Goal: Task Accomplishment & Management: Manage account settings

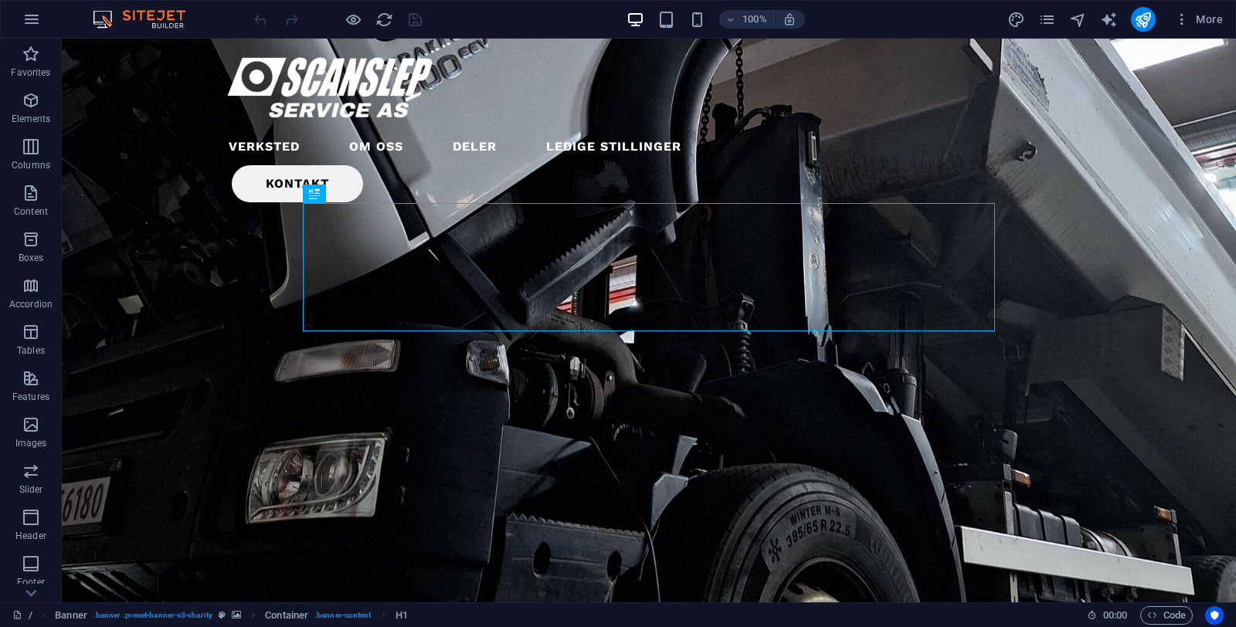
click at [1050, 29] on div "More" at bounding box center [1118, 19] width 222 height 25
click at [1044, 22] on icon "pages" at bounding box center [1047, 20] width 18 height 18
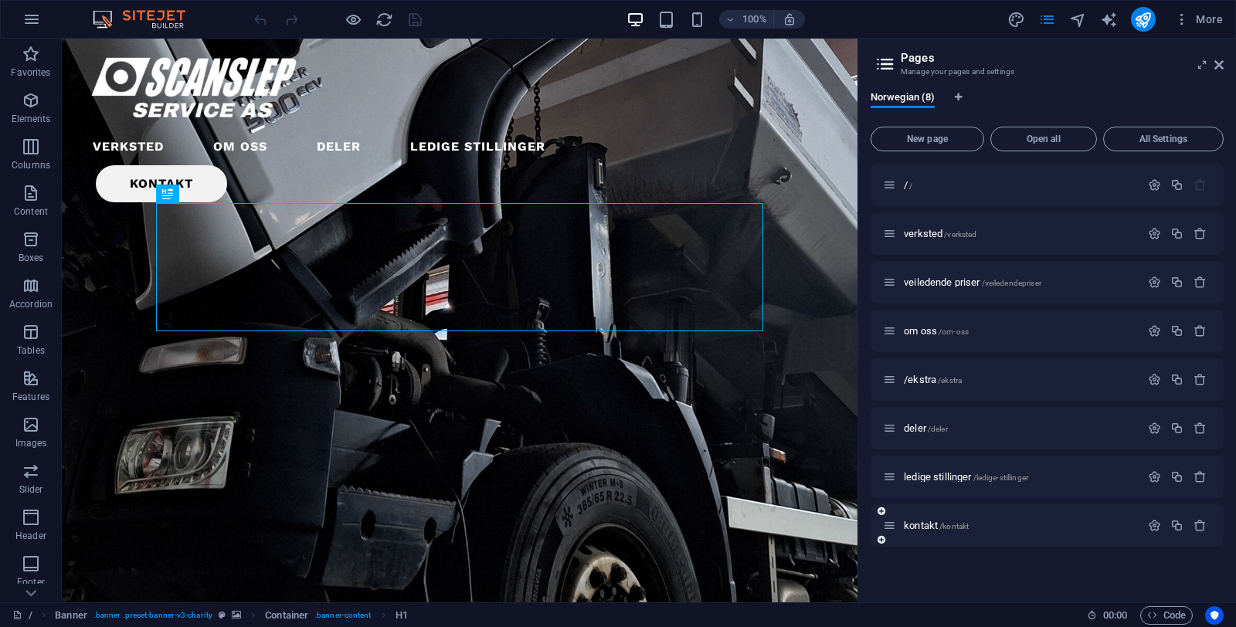
click at [931, 531] on div "kontakt /kontakt" at bounding box center [1011, 526] width 257 height 18
click at [928, 525] on span "kontakt /kontakt" at bounding box center [936, 526] width 65 height 12
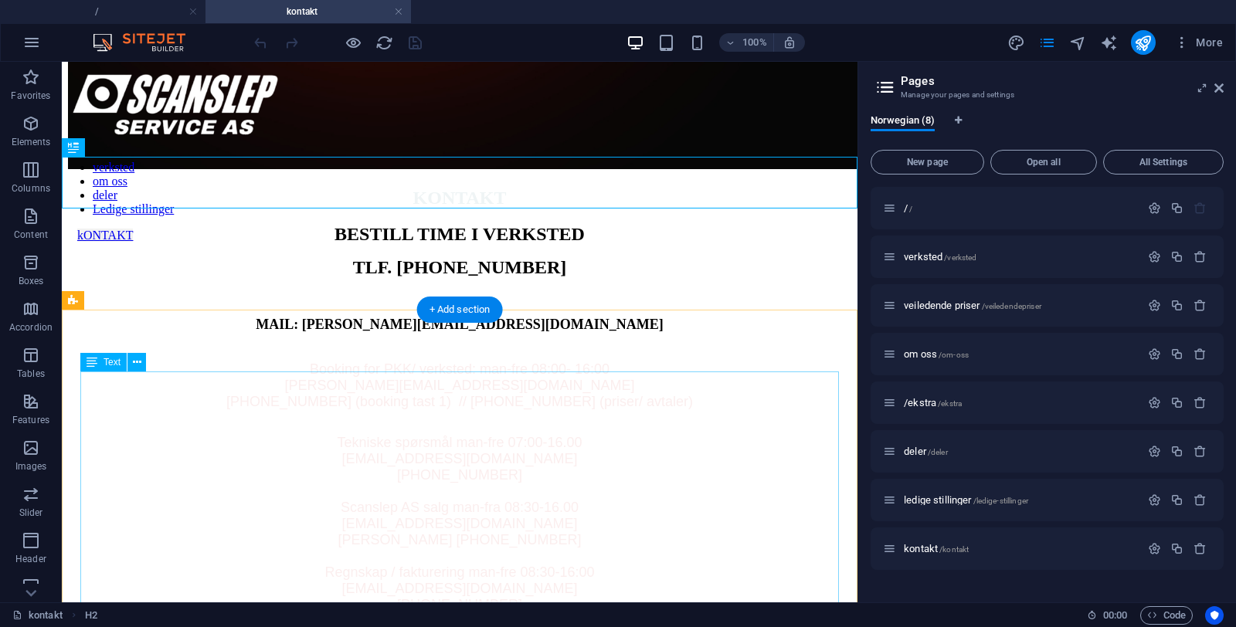
scroll to position [120, 0]
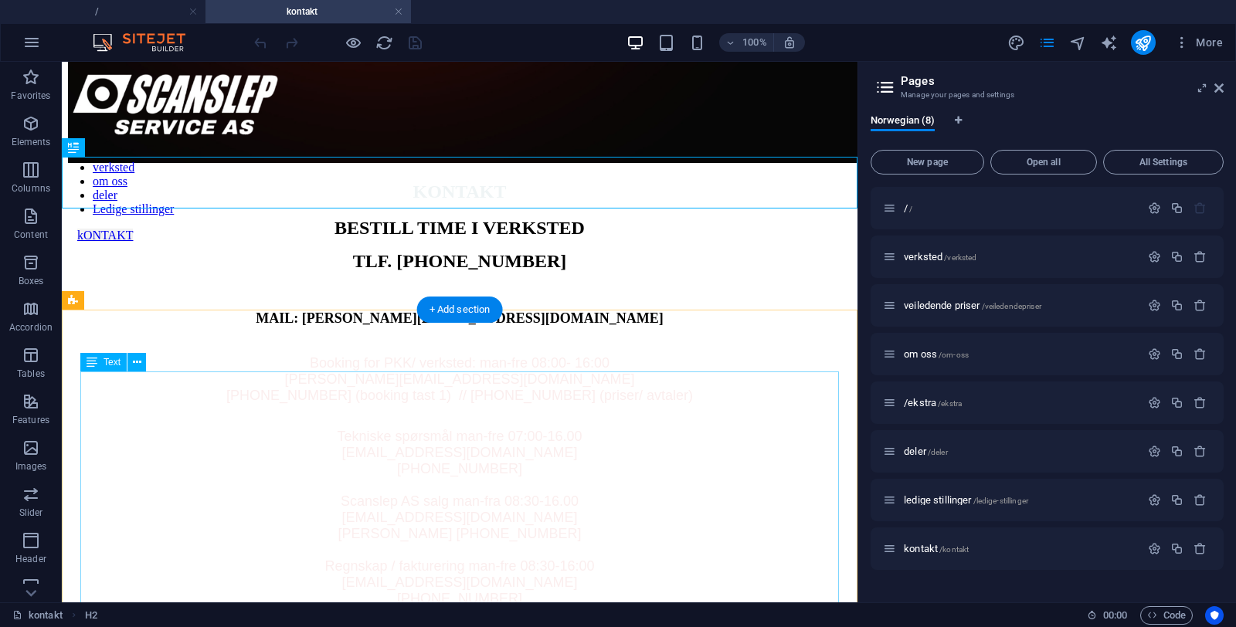
click at [411, 387] on span "[PERSON_NAME][EMAIL_ADDRESS][DOMAIN_NAME]" at bounding box center [459, 379] width 350 height 15
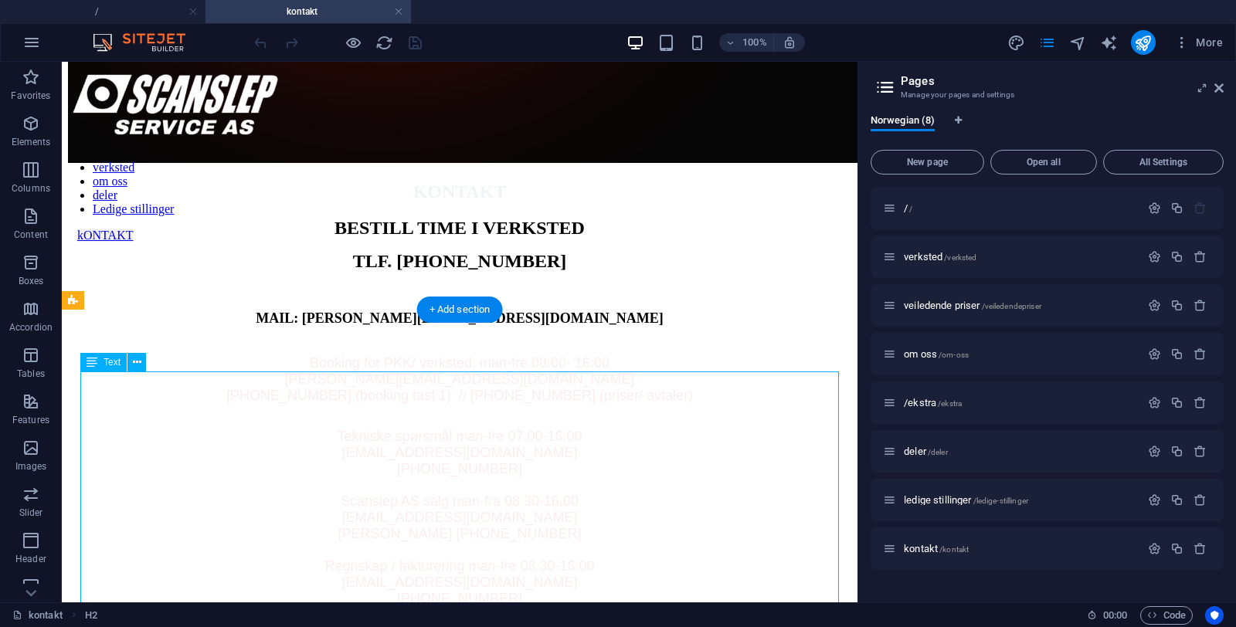
click at [411, 387] on span "[PERSON_NAME][EMAIL_ADDRESS][DOMAIN_NAME]" at bounding box center [459, 379] width 350 height 15
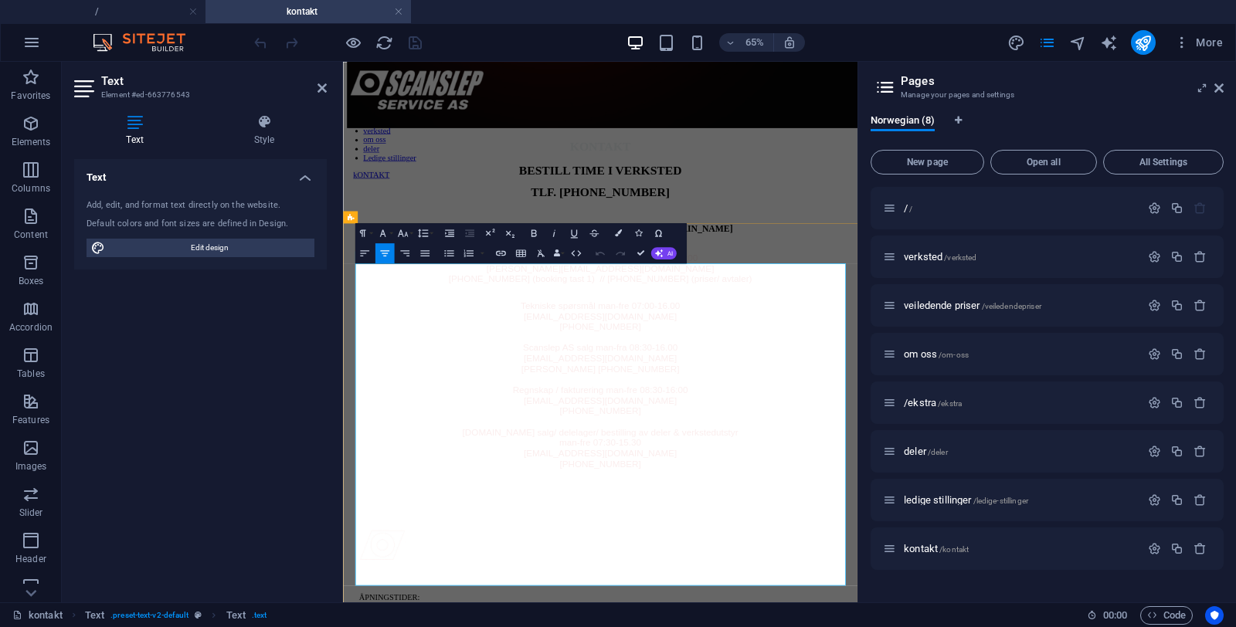
click at [700, 387] on span "[PERSON_NAME][EMAIL_ADDRESS][DOMAIN_NAME]" at bounding box center [739, 379] width 350 height 15
click at [882, 461] on p "[EMAIL_ADDRESS][DOMAIN_NAME]" at bounding box center [738, 453] width 779 height 16
click at [798, 477] on p "[PHONE_NUMBER]" at bounding box center [738, 469] width 779 height 16
click at [1044, 128] on div "Norwegian (8)" at bounding box center [1047, 128] width 353 height 29
click at [432, 46] on div "65% More" at bounding box center [740, 42] width 978 height 25
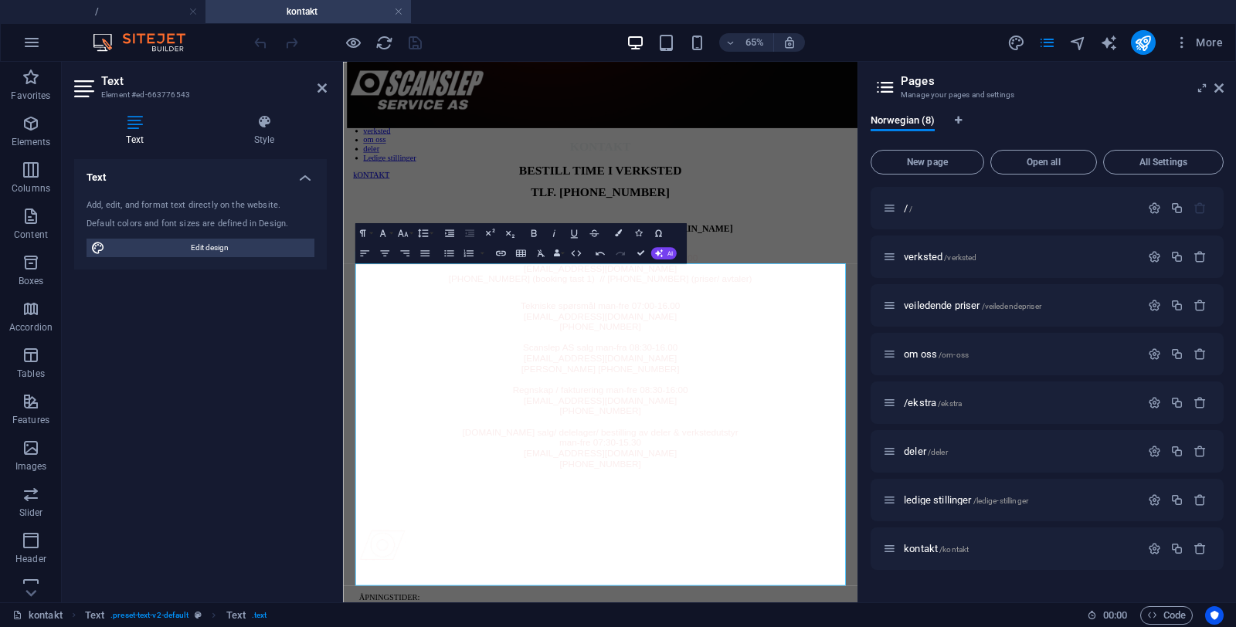
click at [1211, 88] on header "Pages Manage your pages and settings" at bounding box center [1049, 82] width 350 height 40
click at [1220, 90] on icon at bounding box center [1218, 88] width 9 height 12
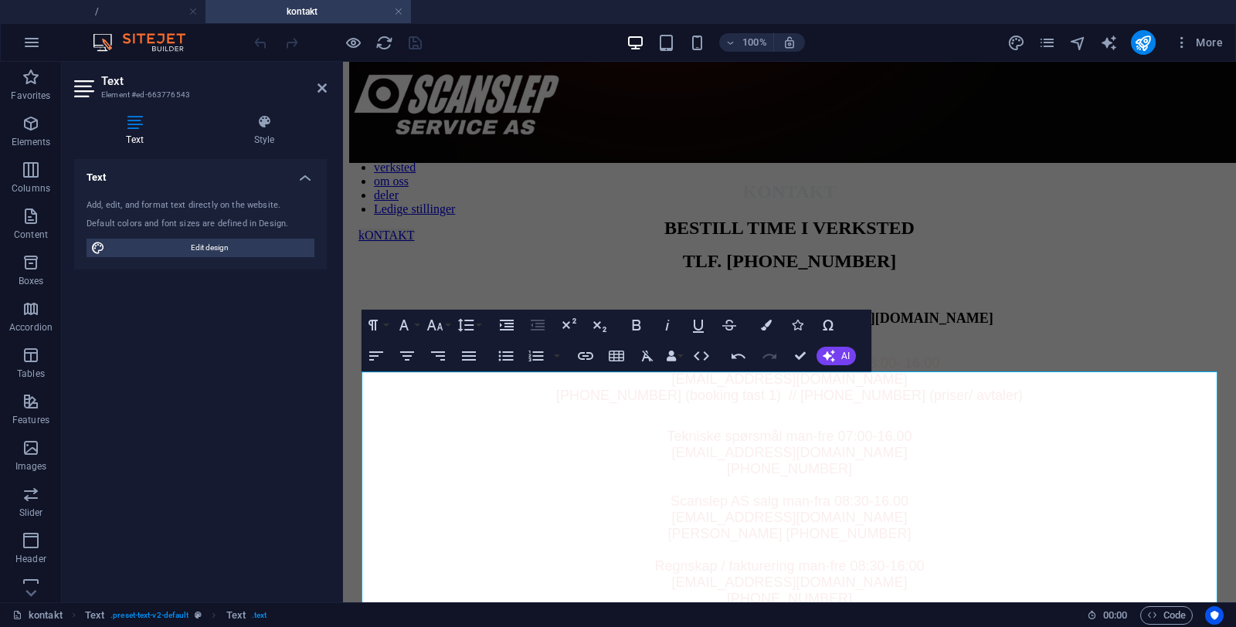
click at [322, 94] on header "Text Element #ed-663776543" at bounding box center [200, 82] width 253 height 40
click at [438, 242] on div "BESTILL TIME I VERKSTED TLF. [PHONE_NUMBER] MAIL: [PERSON_NAME][EMAIL_ADDRESS][…" at bounding box center [789, 272] width 881 height 109
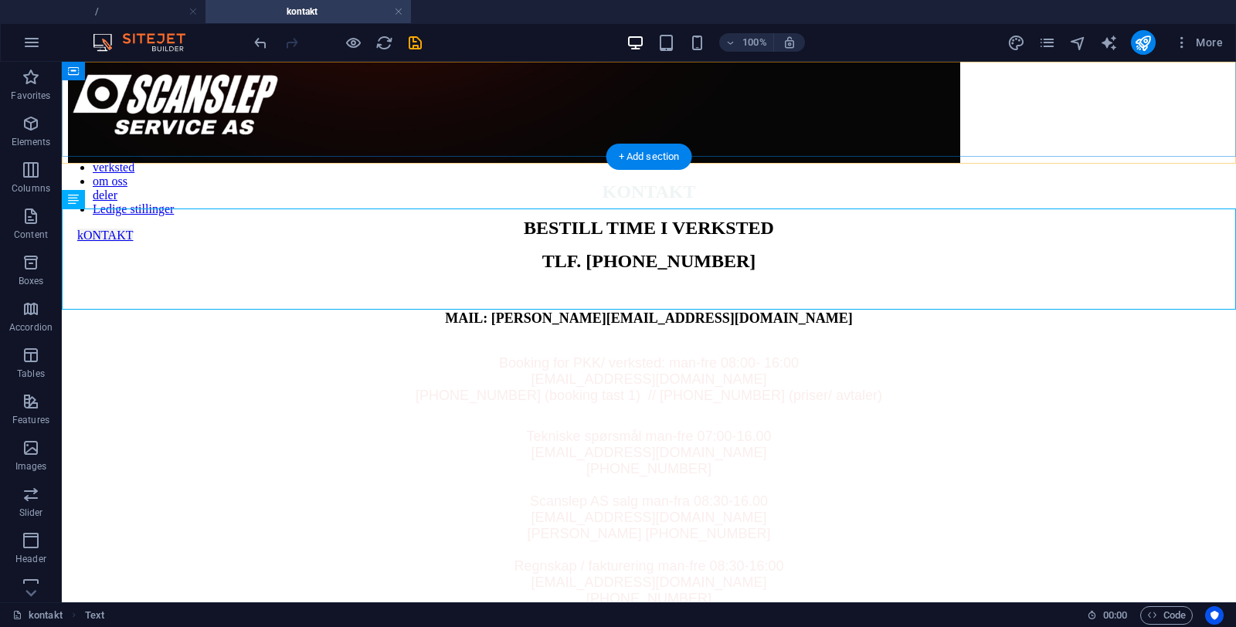
click at [325, 91] on div at bounding box center [649, 108] width 1174 height 80
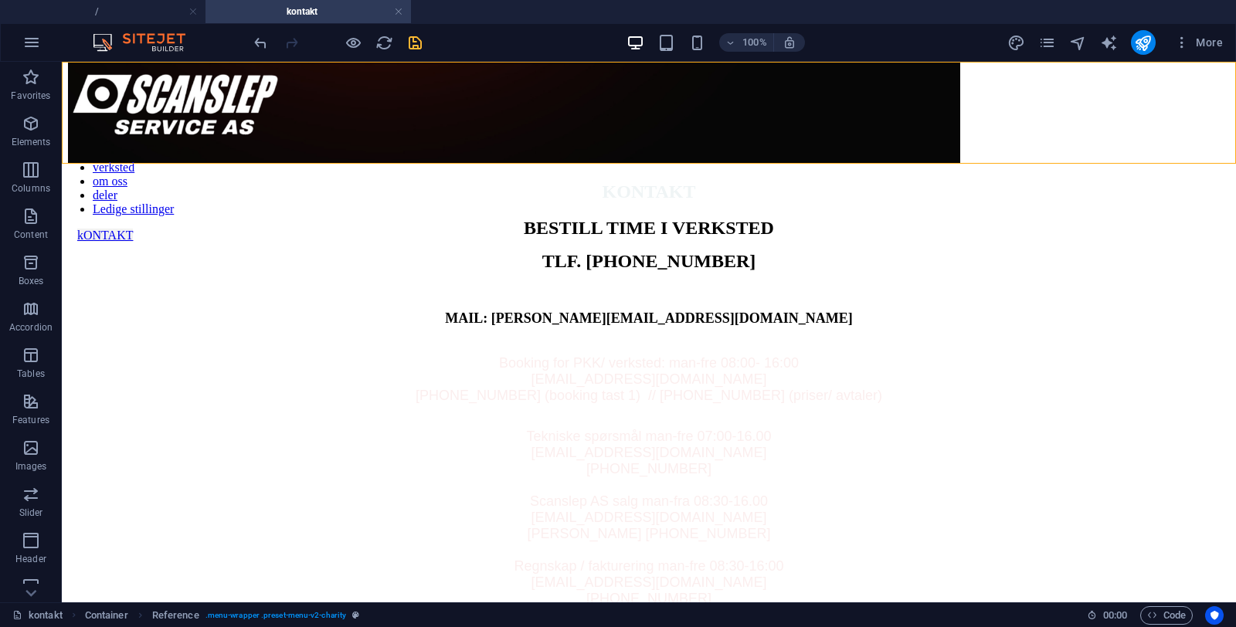
click at [407, 46] on icon "save" at bounding box center [415, 43] width 18 height 18
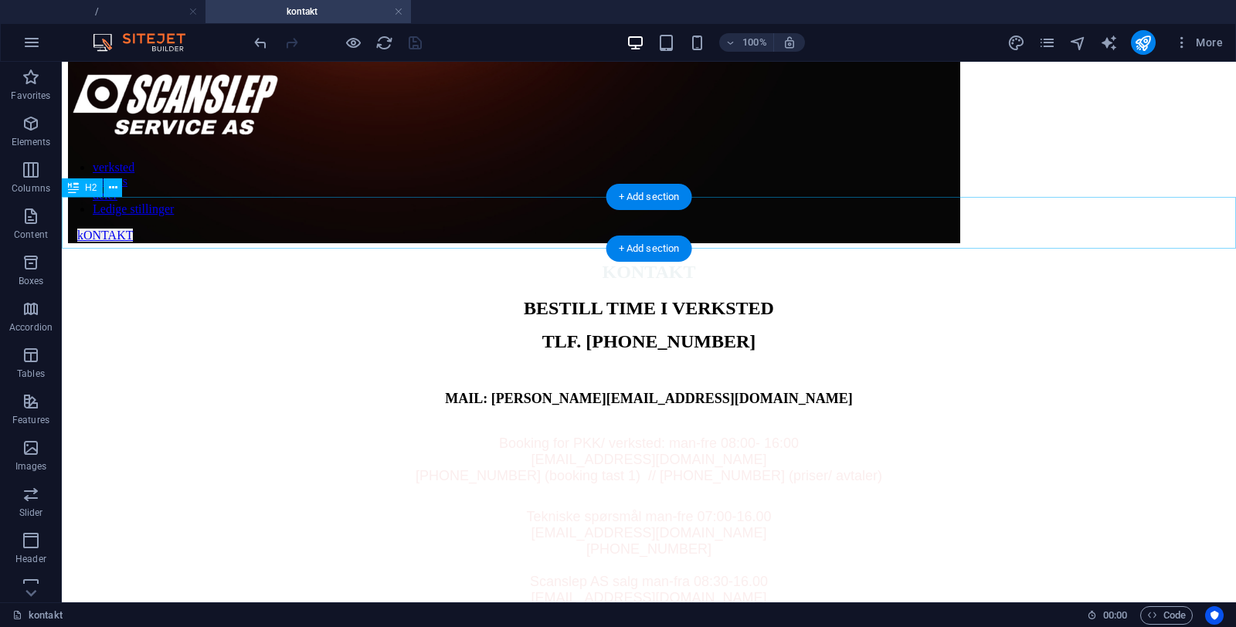
scroll to position [19, 0]
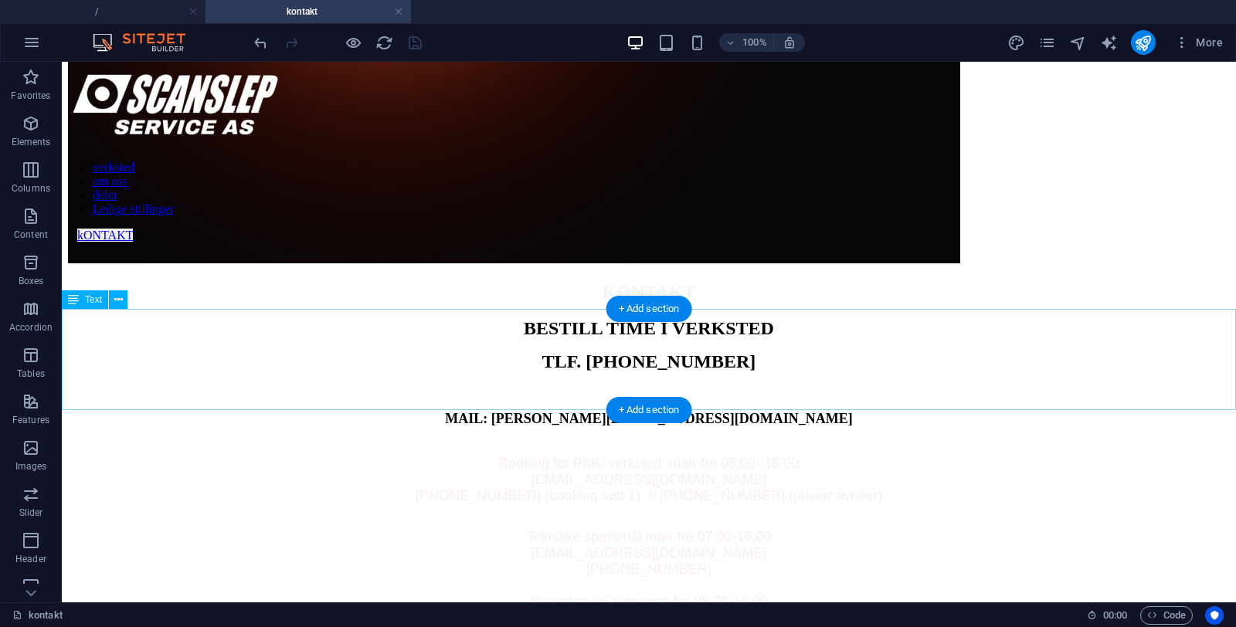
click at [702, 399] on div "BESTILL TIME I VERKSTED TLF. [PHONE_NUMBER] MAIL: [PERSON_NAME][EMAIL_ADDRESS][…" at bounding box center [649, 372] width 1162 height 109
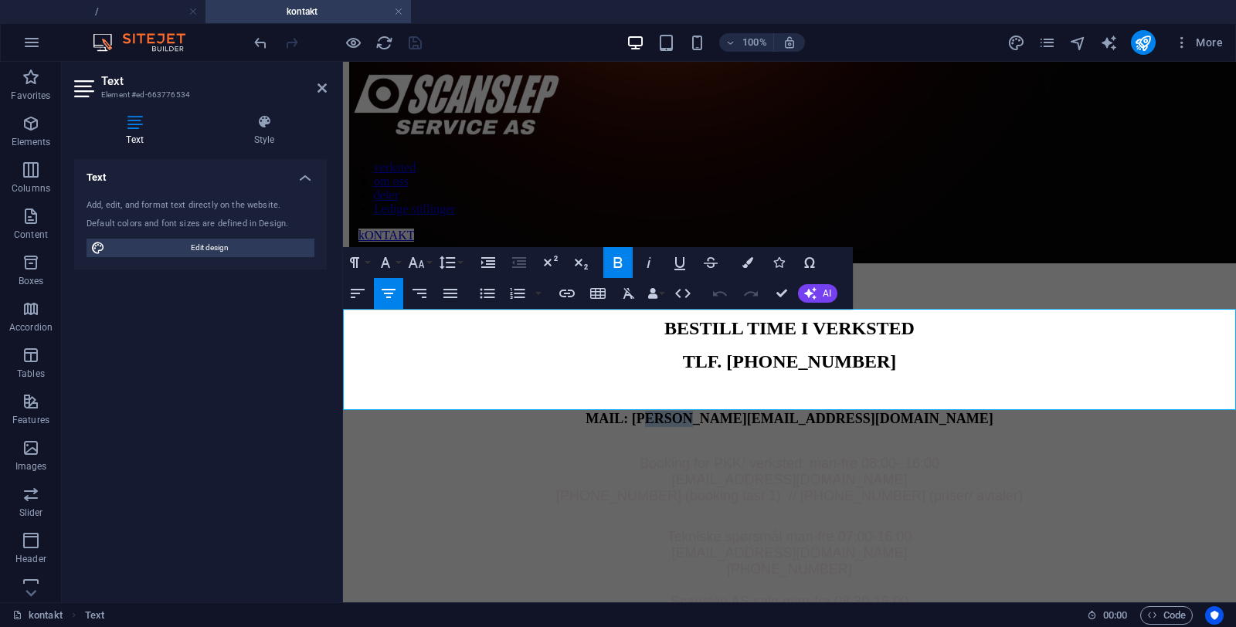
drag, startPoint x: 765, startPoint y: 399, endPoint x: 732, endPoint y: 401, distance: 33.3
click at [732, 411] on strong "MAIL: [PERSON_NAME][EMAIL_ADDRESS][DOMAIN_NAME]" at bounding box center [788, 418] width 407 height 15
click at [1092, 219] on figure at bounding box center [789, 158] width 881 height 218
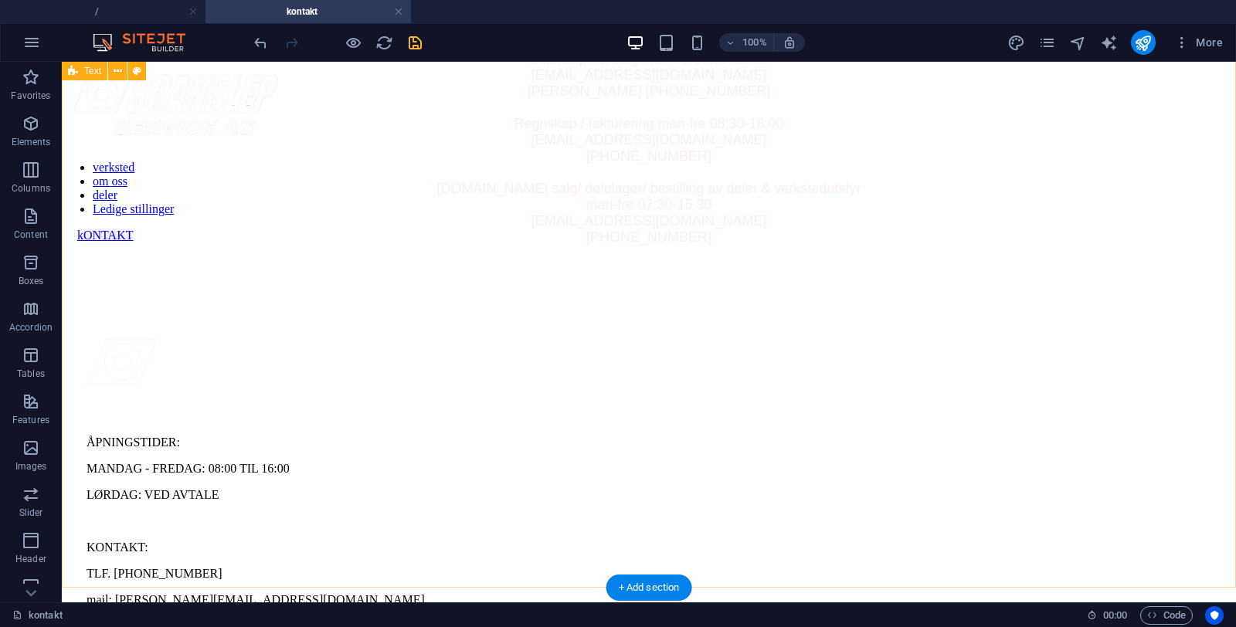
scroll to position [568, 0]
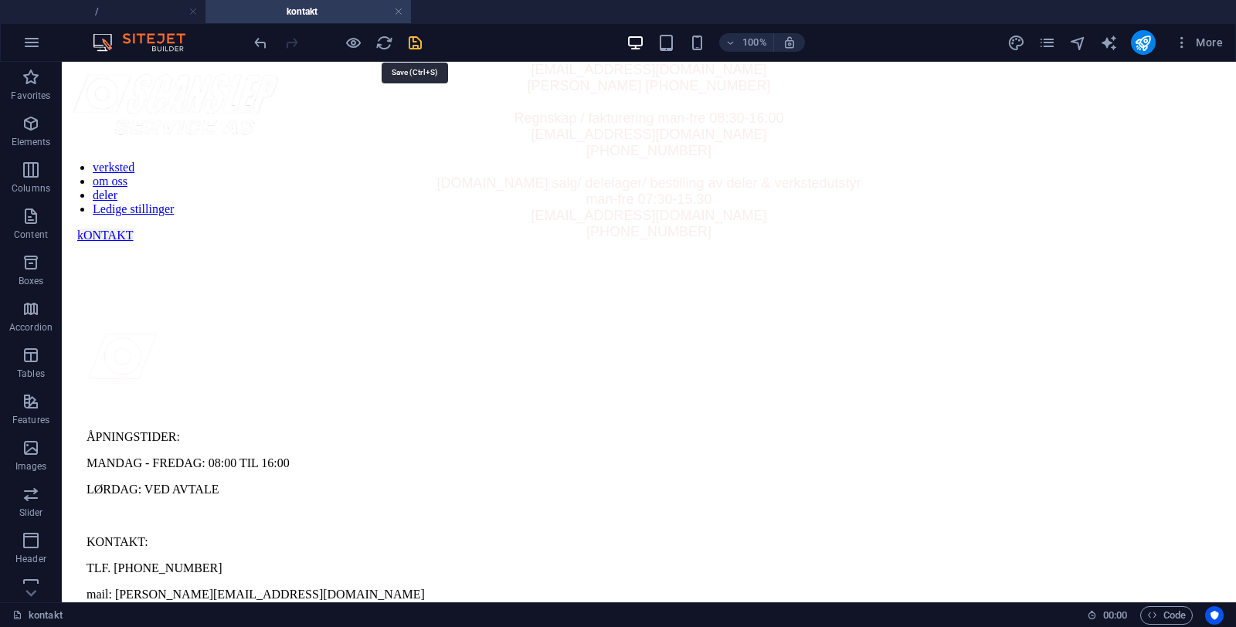
click at [417, 40] on icon "save" at bounding box center [415, 43] width 18 height 18
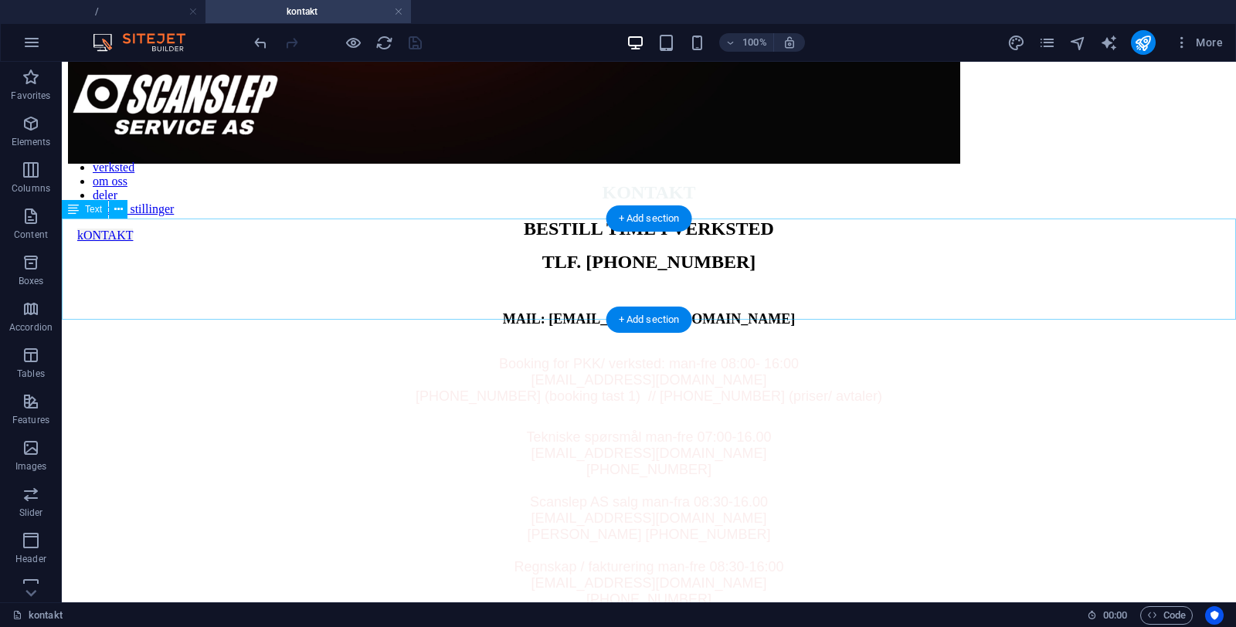
scroll to position [120, 0]
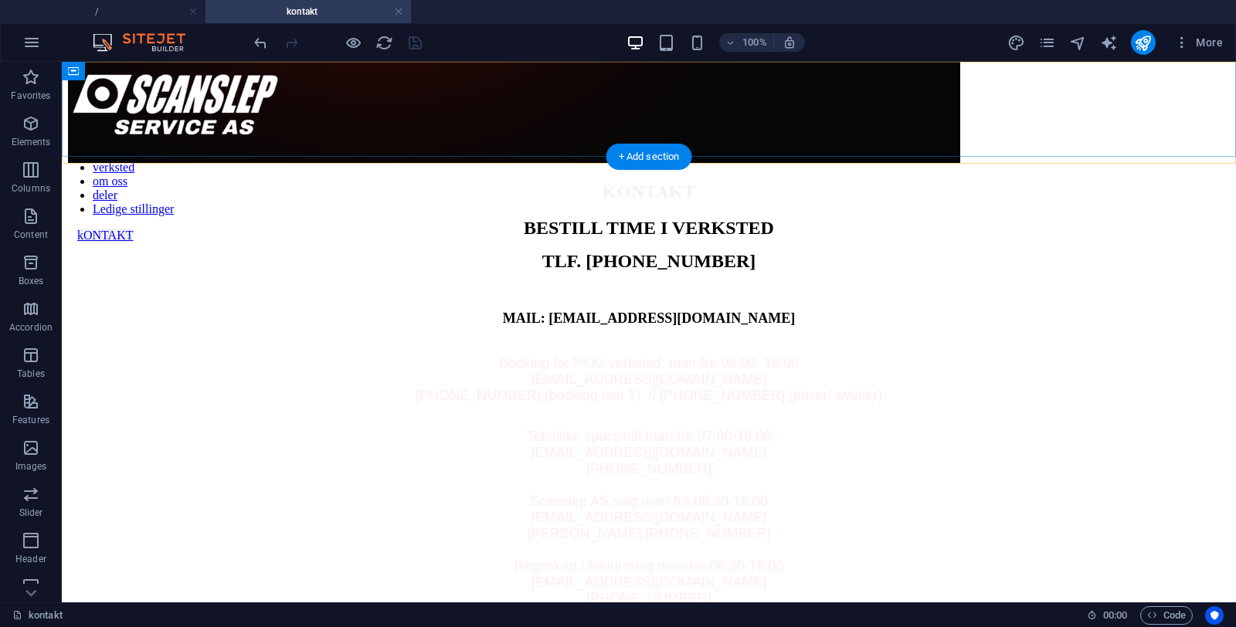
click at [854, 161] on nav "verksted om oss deler Ledige stillinger" at bounding box center [649, 189] width 1174 height 56
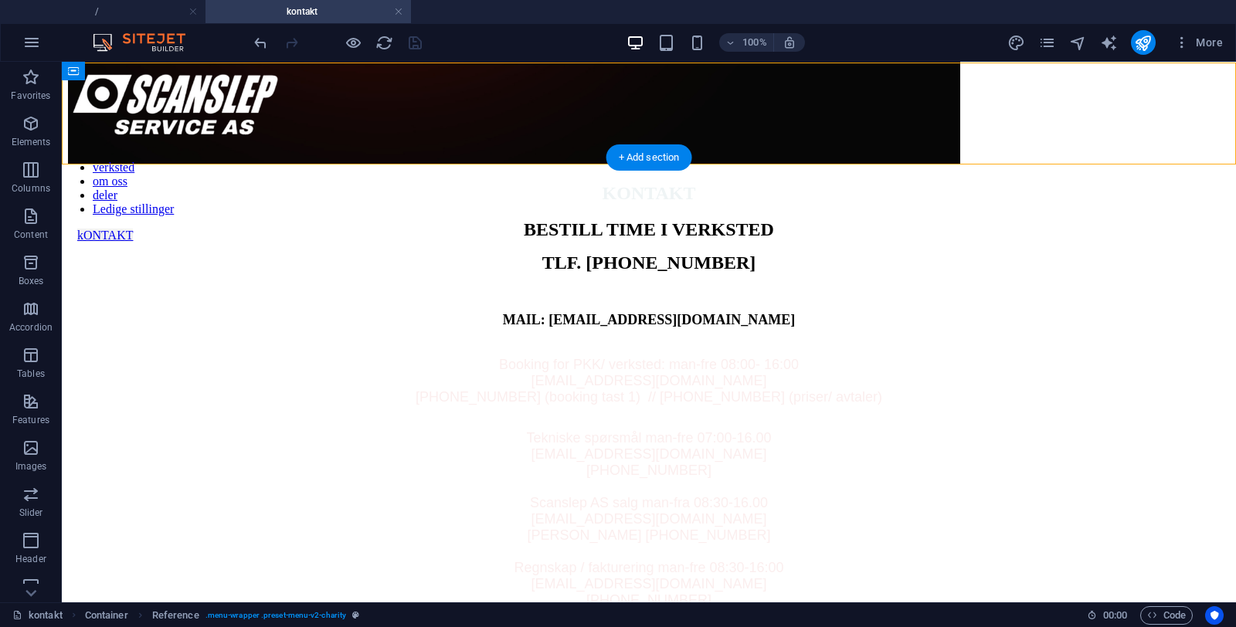
scroll to position [119, 0]
click at [1047, 39] on icon "pages" at bounding box center [1047, 43] width 18 height 18
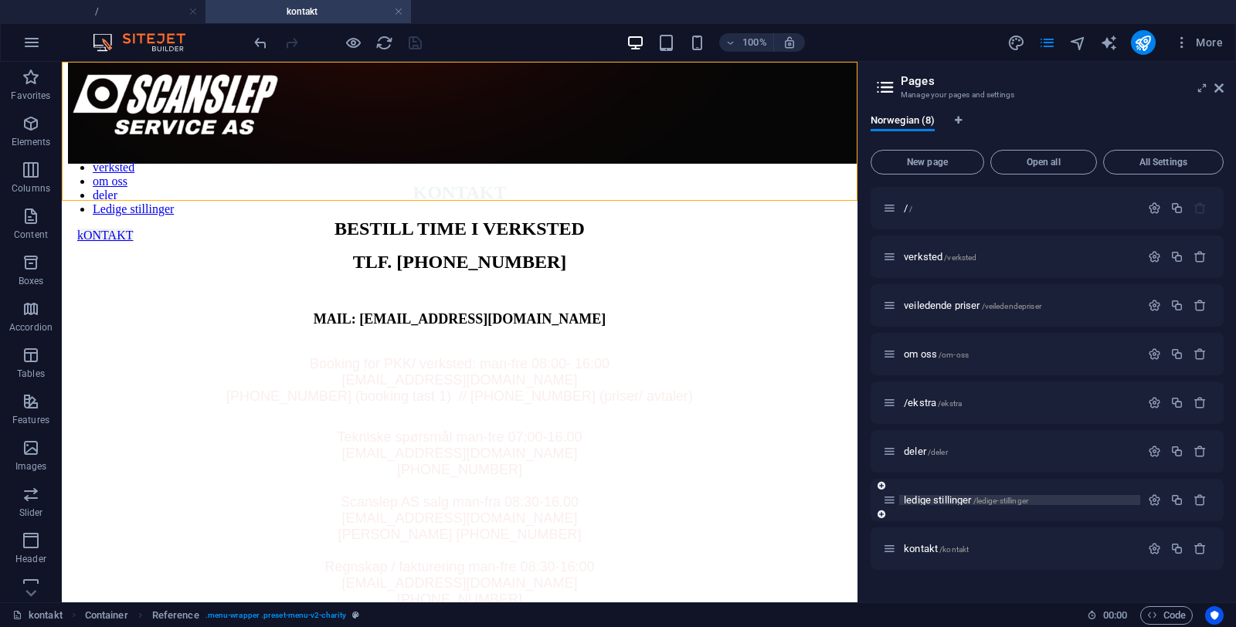
click at [956, 501] on span "ledige stillinger /ledige-stillinger" at bounding box center [966, 500] width 124 height 12
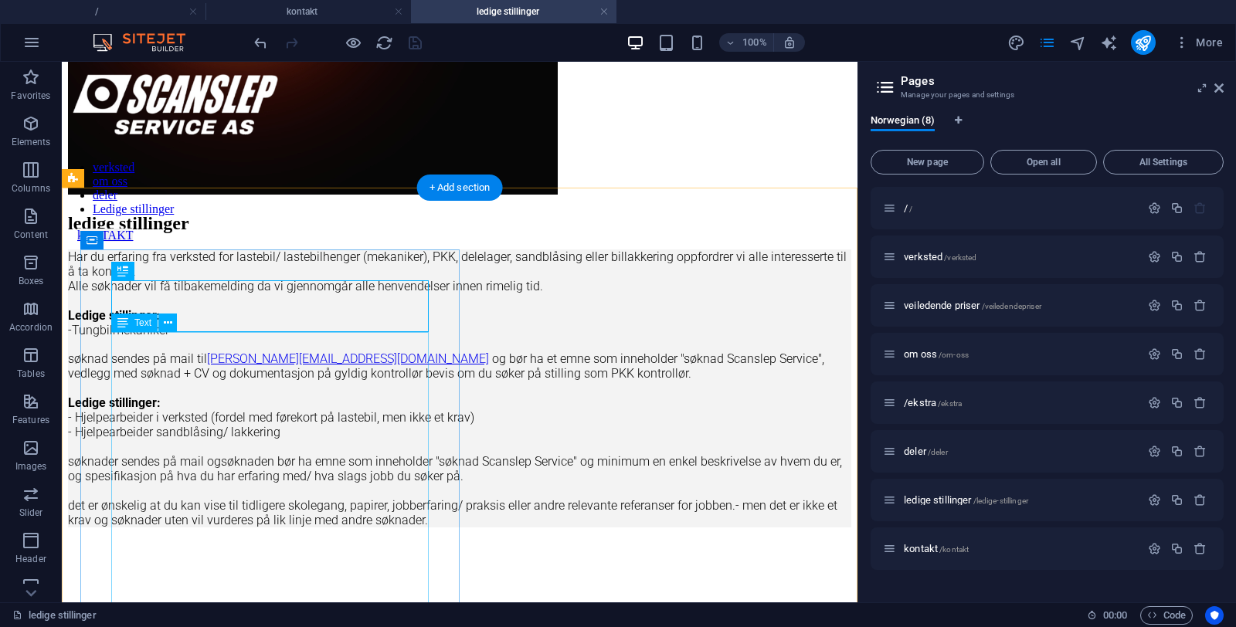
scroll to position [90, 0]
click at [207, 464] on div "Har du erfaring fra verksted for lastebil/ lastebilhenger (mekaniker), PKK, del…" at bounding box center [459, 395] width 783 height 292
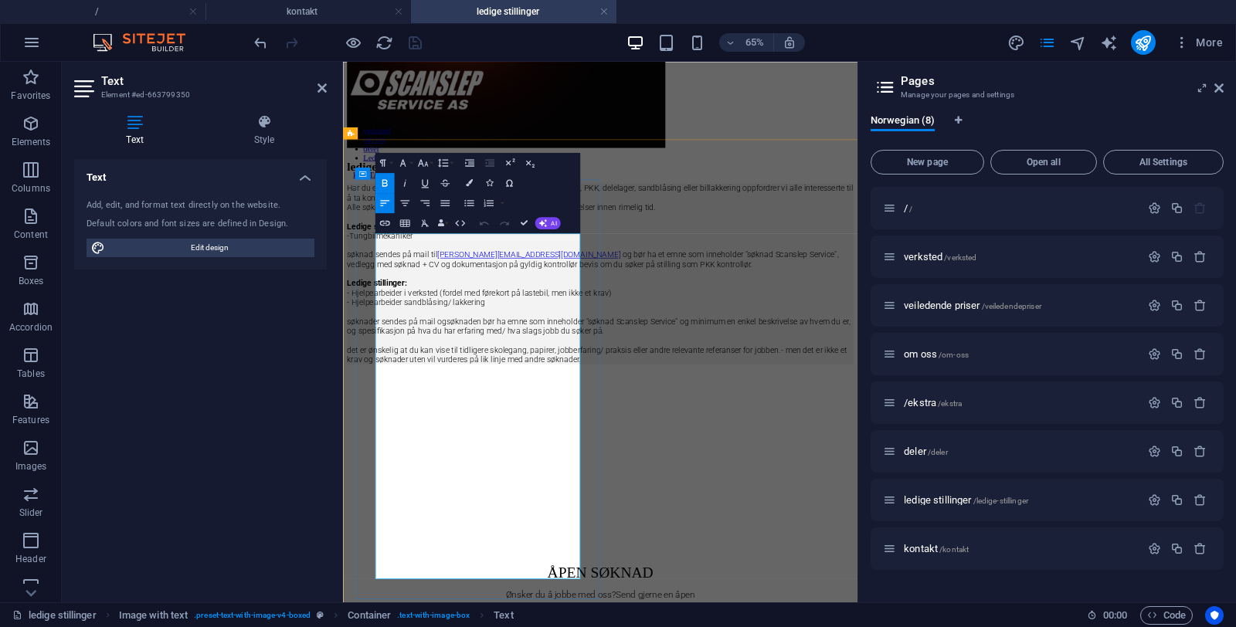
scroll to position [97, 0]
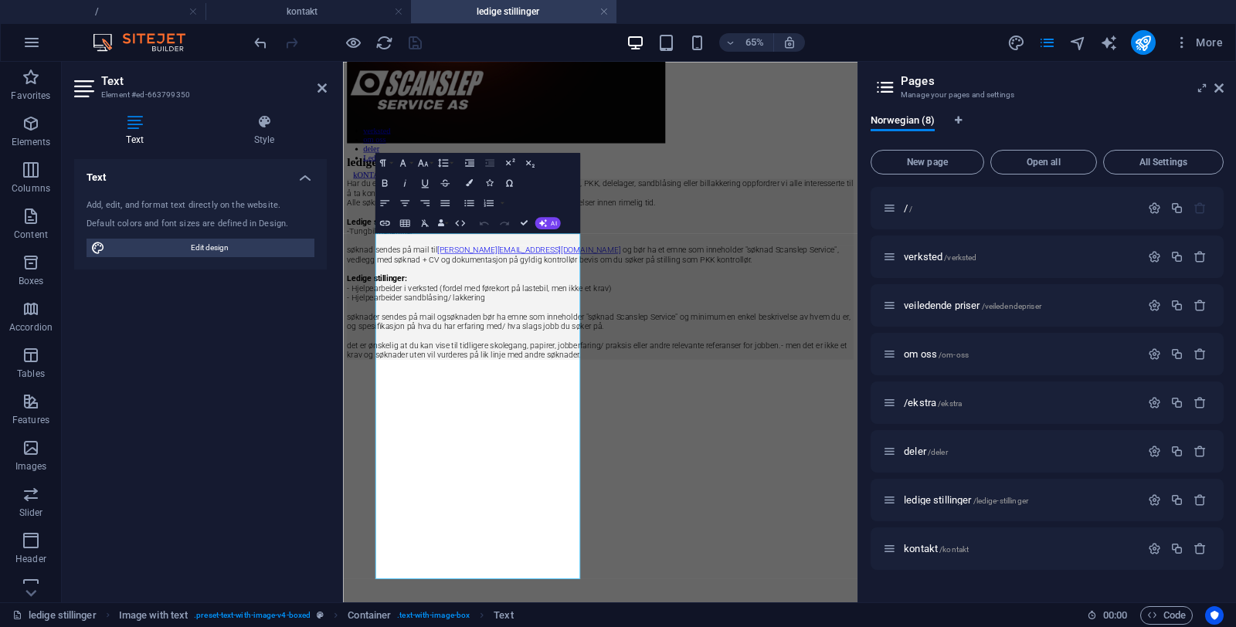
click at [923, 534] on figure at bounding box center [738, 534] width 779 height 0
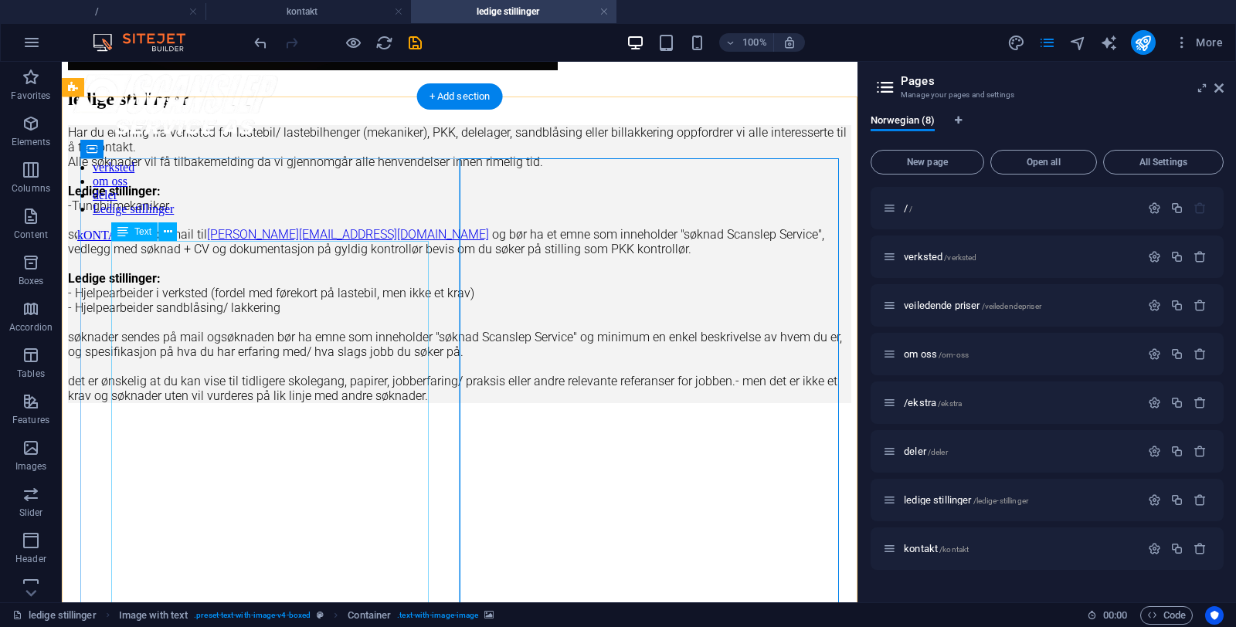
scroll to position [379, 0]
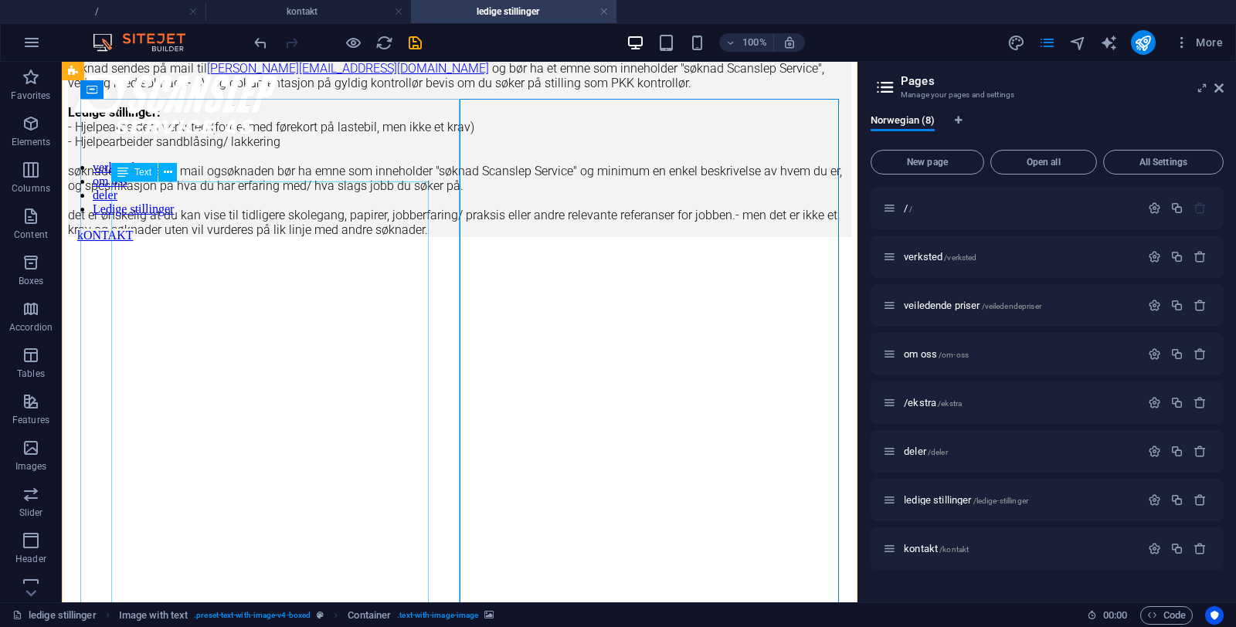
click at [223, 251] on div "Har du erfaring fra verksted for lastebil/ lastebilhenger (mekaniker), PKK, del…" at bounding box center [459, 105] width 783 height 292
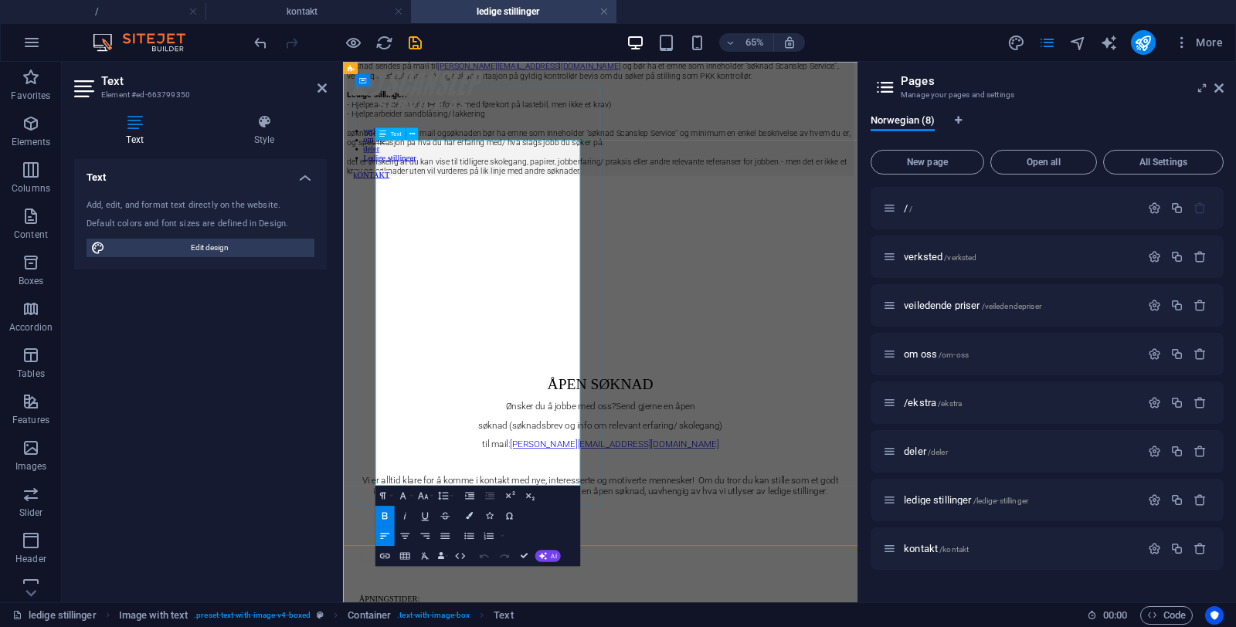
click at [474, 149] on strong "- Hjelpearbeider sandblåsing/ lakkering" at bounding box center [455, 141] width 212 height 15
drag, startPoint x: 482, startPoint y: 504, endPoint x: 406, endPoint y: 513, distance: 76.9
click at [406, 149] on strong "- Hjelpearbeider sandblåsing/ lakkering" at bounding box center [455, 141] width 212 height 15
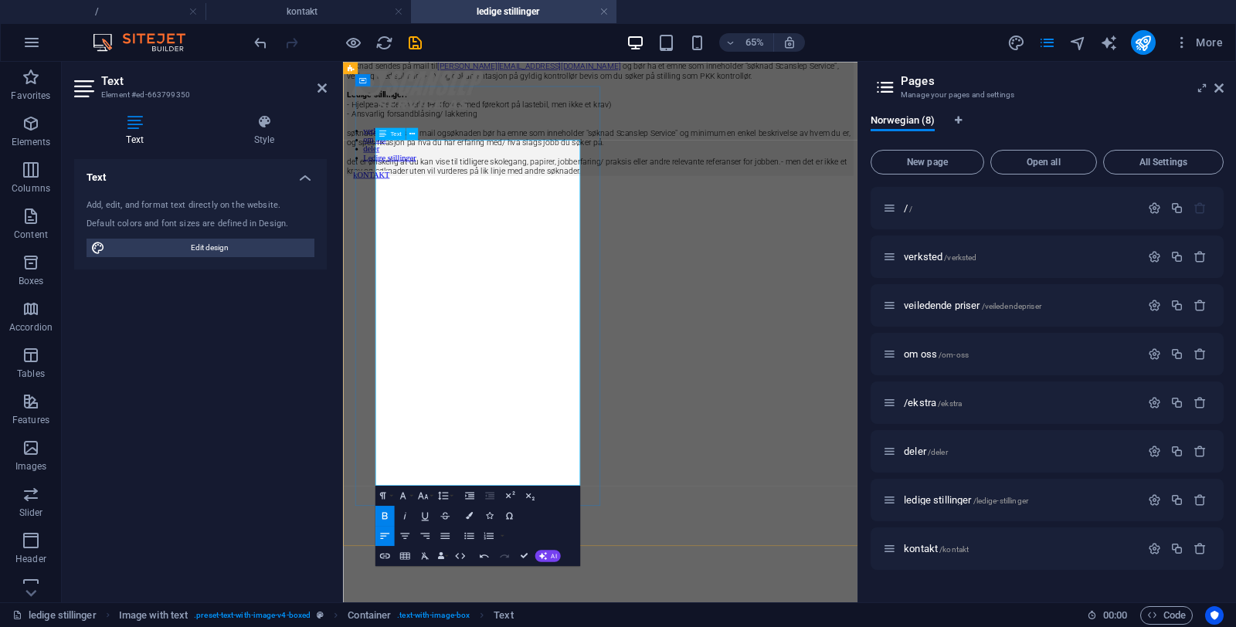
scroll to position [381, 0]
click at [795, 249] on figure at bounding box center [738, 249] width 779 height 0
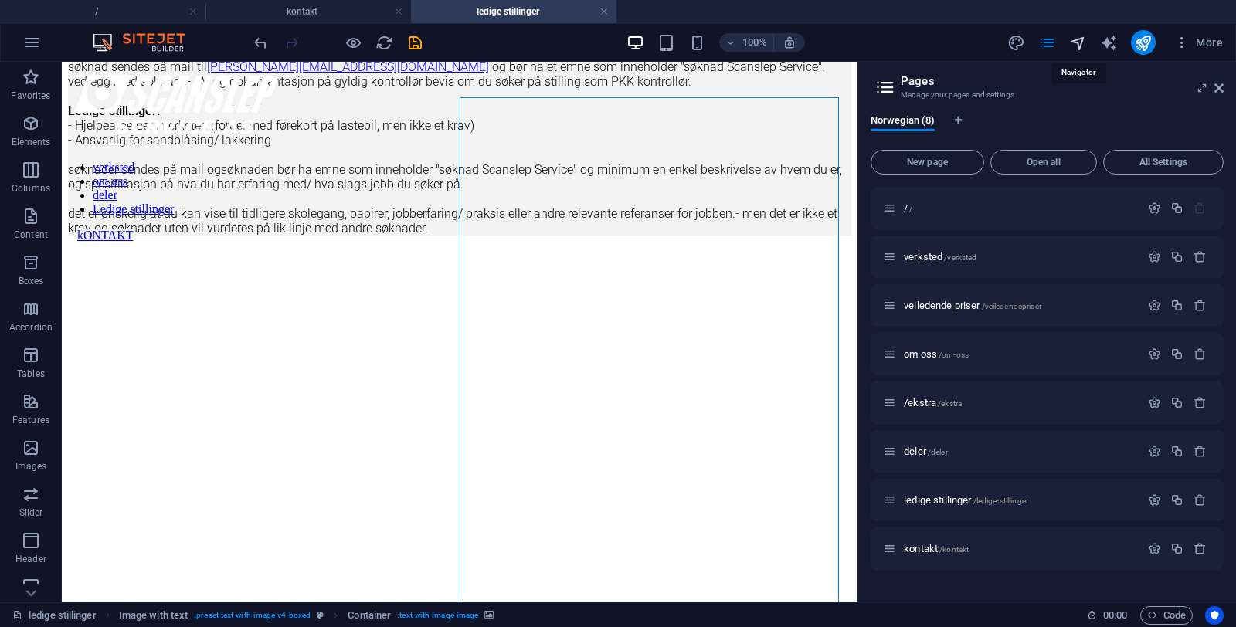
click at [1077, 44] on icon "navigator" at bounding box center [1078, 43] width 18 height 18
select select "12937017-no"
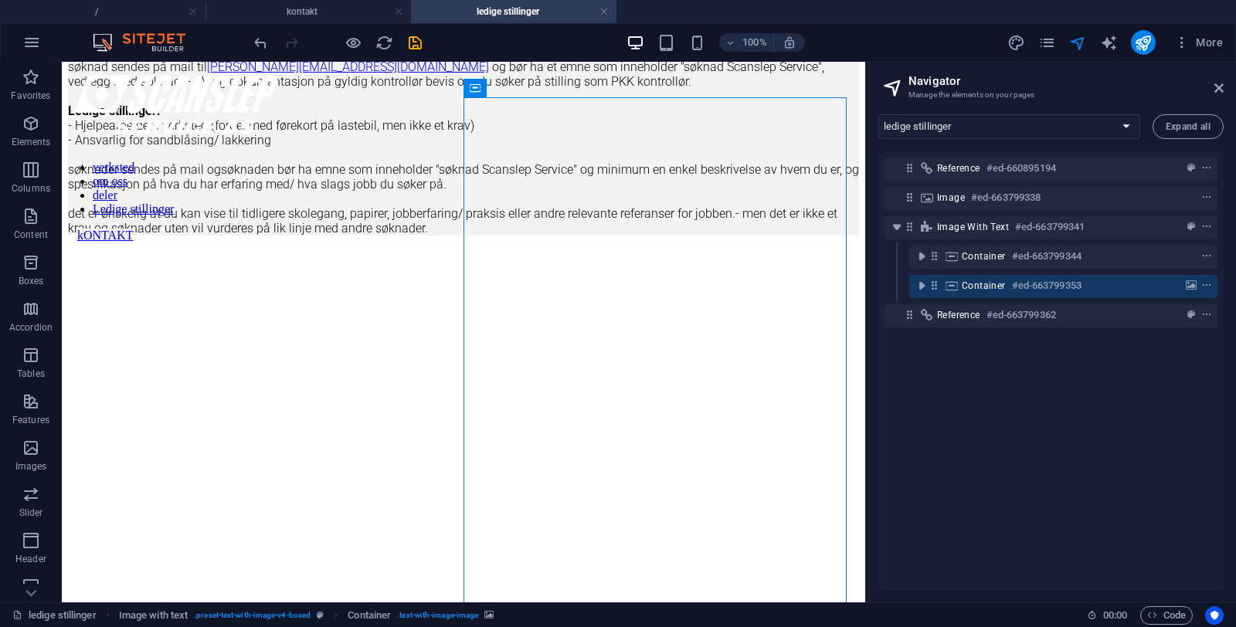
click at [945, 357] on div "Reference #ed-660895194 Image #ed-663799338 Image with text #ed-663799341 Conta…" at bounding box center [1050, 370] width 345 height 439
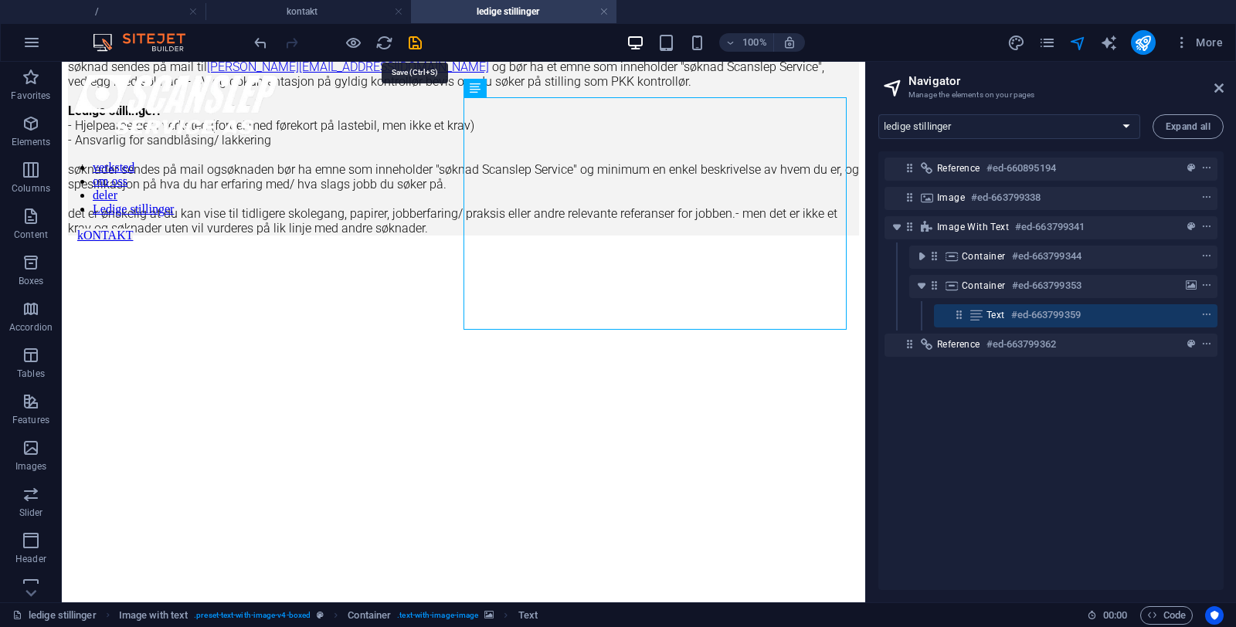
click at [423, 41] on icon "save" at bounding box center [415, 43] width 18 height 18
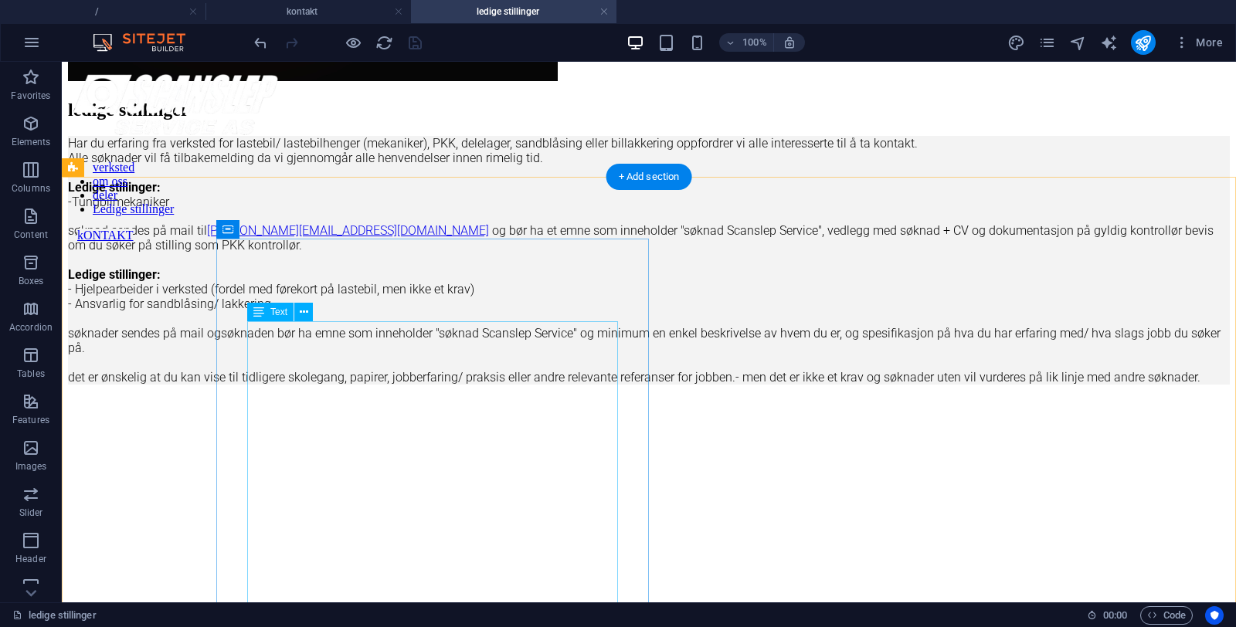
scroll to position [0, 0]
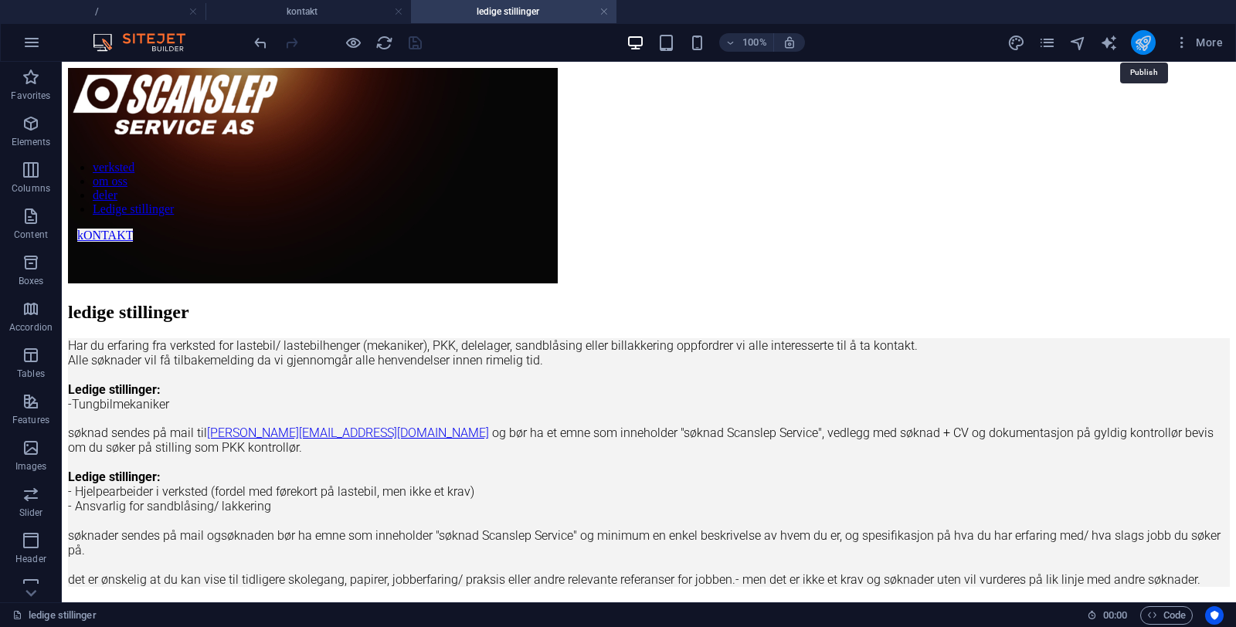
click at [1139, 43] on icon "publish" at bounding box center [1143, 43] width 18 height 18
